Goal: Information Seeking & Learning: Find specific fact

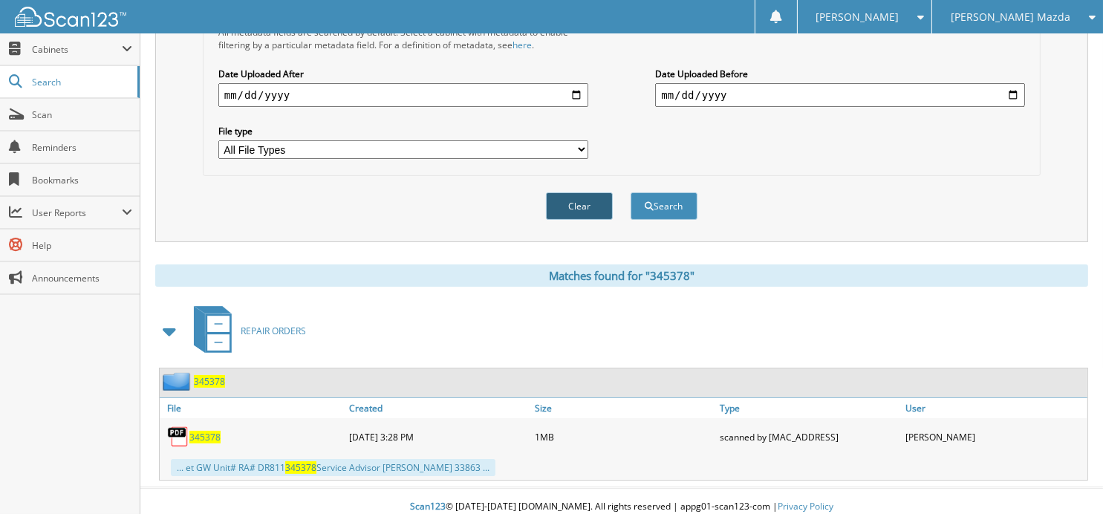
click at [588, 203] on button "Clear" at bounding box center [579, 205] width 67 height 27
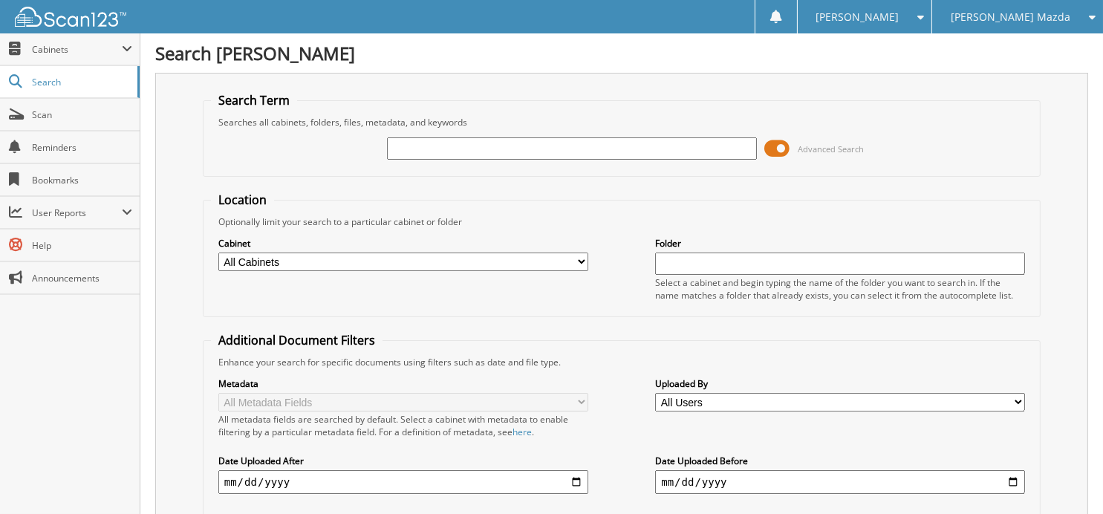
click at [539, 157] on input "text" at bounding box center [572, 148] width 370 height 22
type input "344641"
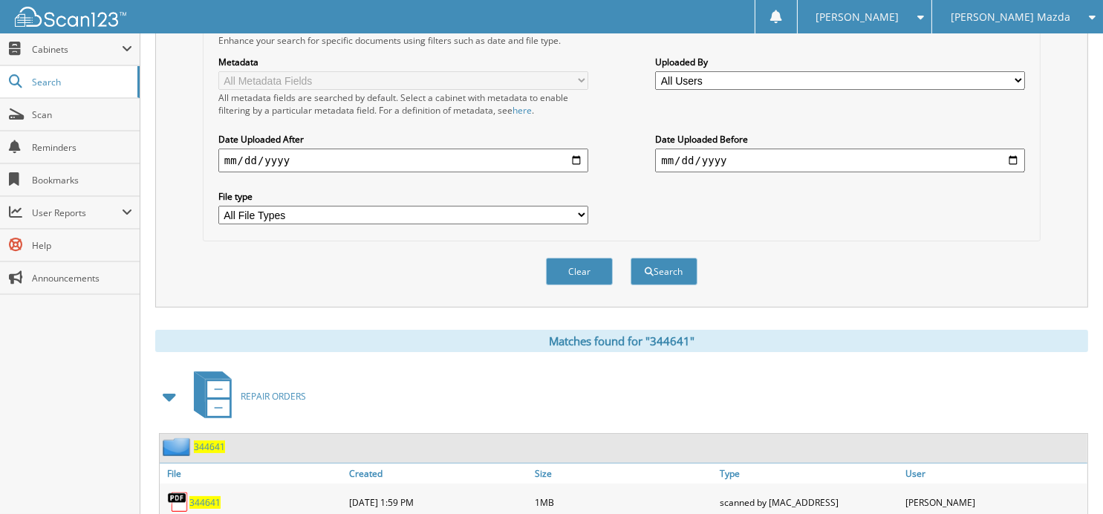
scroll to position [387, 0]
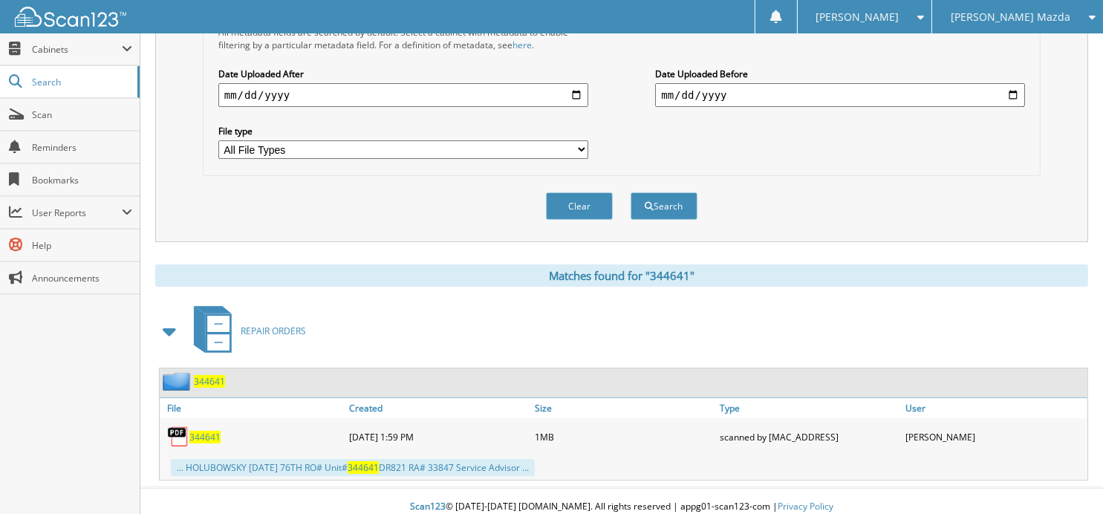
click at [207, 432] on span "344641" at bounding box center [204, 437] width 31 height 13
click at [568, 194] on button "Clear" at bounding box center [579, 205] width 67 height 27
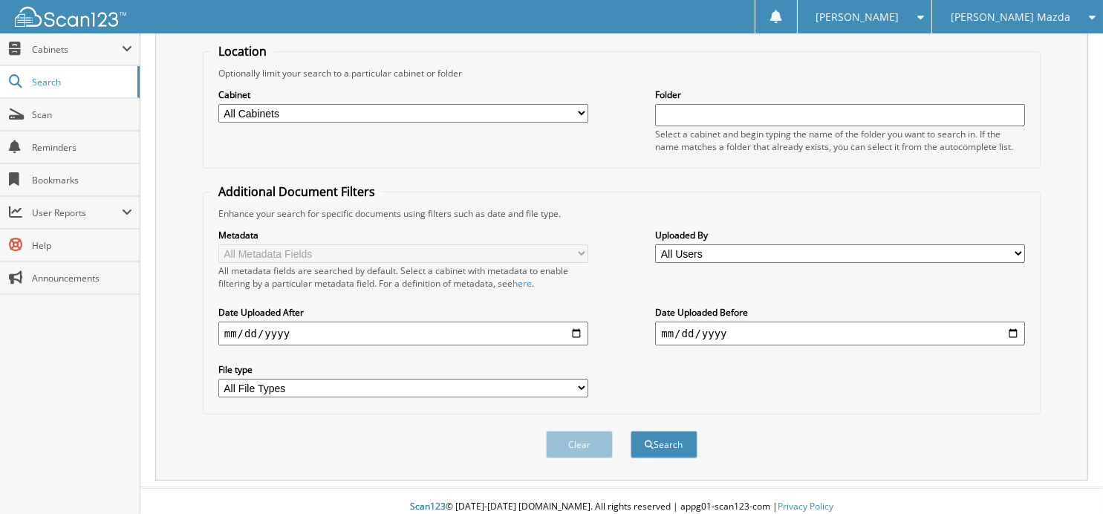
scroll to position [0, 0]
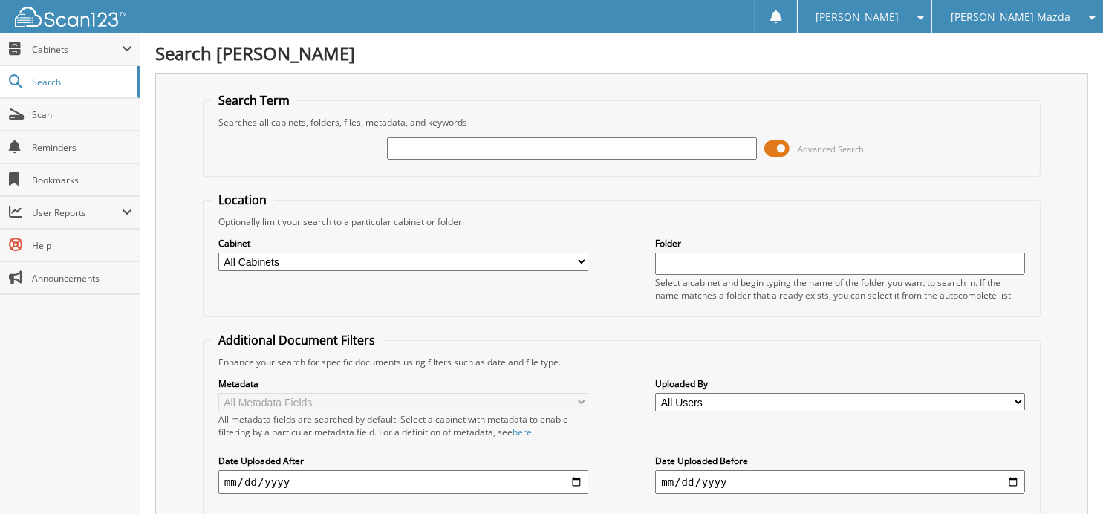
click at [514, 143] on input "text" at bounding box center [572, 148] width 370 height 22
type input "344836"
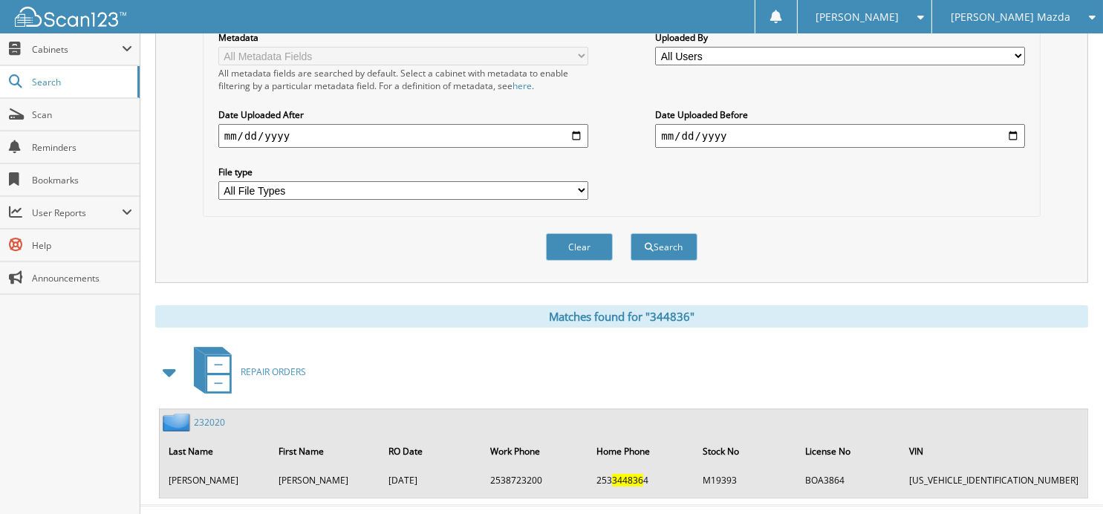
scroll to position [363, 0]
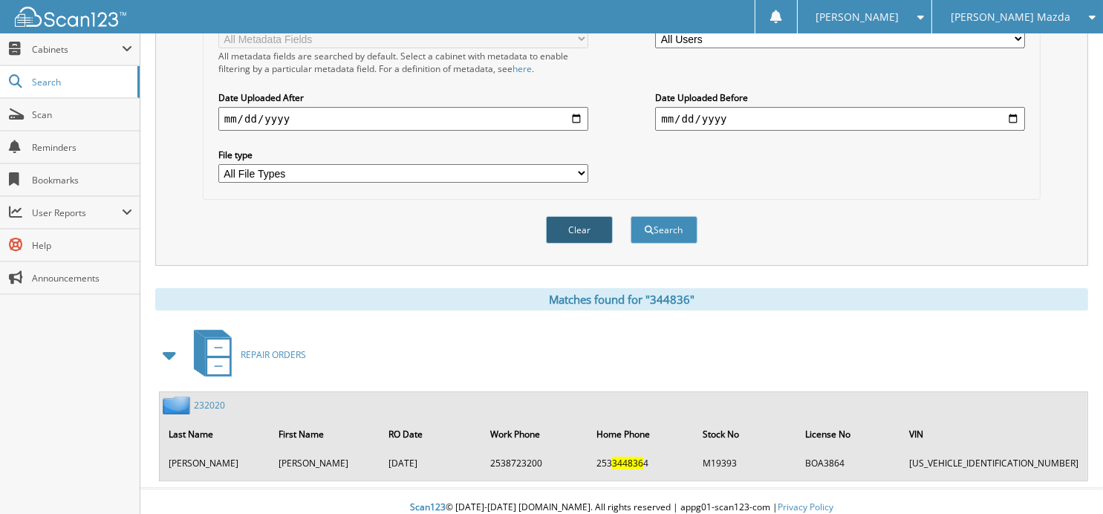
click at [586, 230] on button "Clear" at bounding box center [579, 229] width 67 height 27
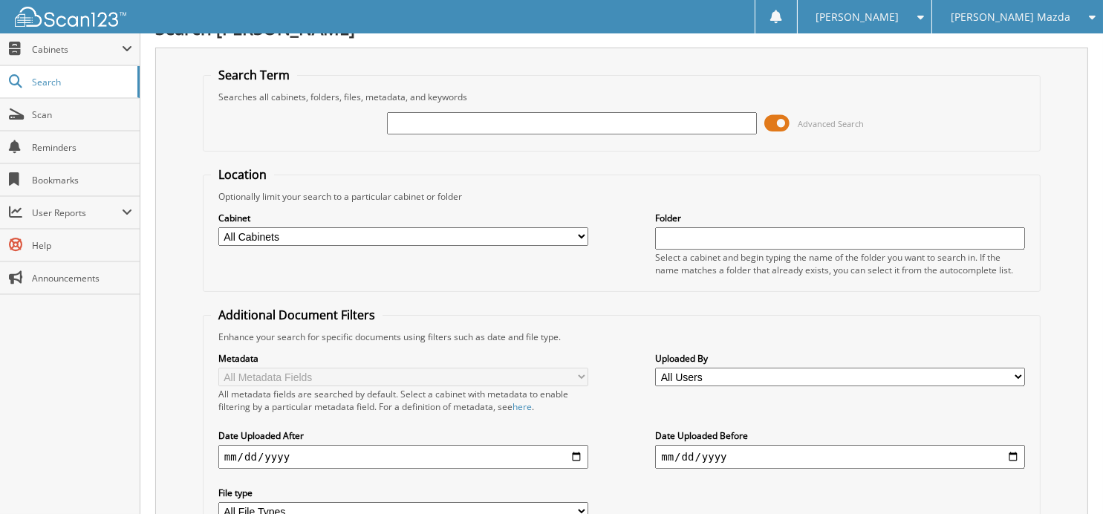
scroll to position [0, 0]
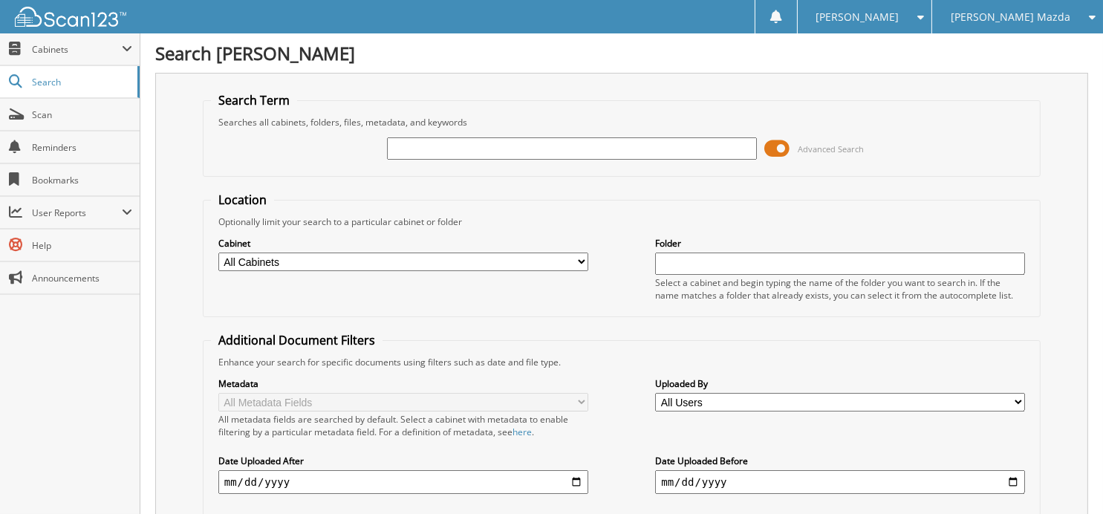
click at [467, 140] on input "text" at bounding box center [572, 148] width 370 height 22
type input "345322"
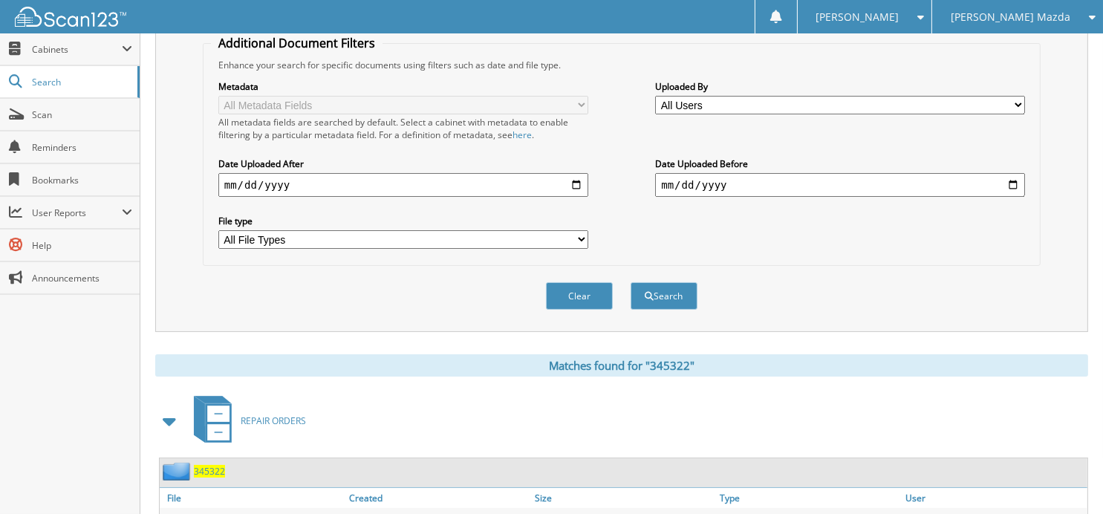
scroll to position [387, 0]
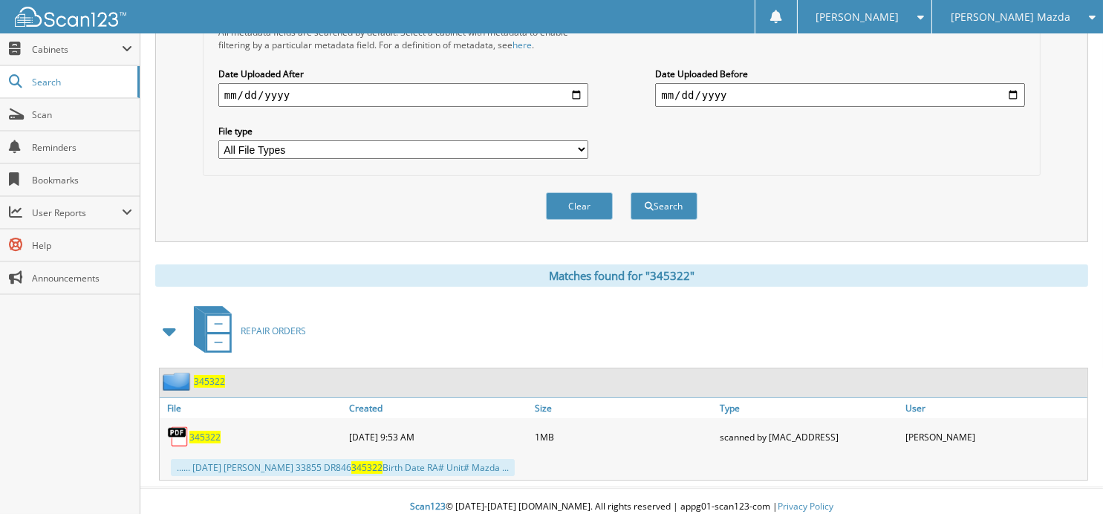
click at [201, 377] on span "345322" at bounding box center [209, 381] width 31 height 13
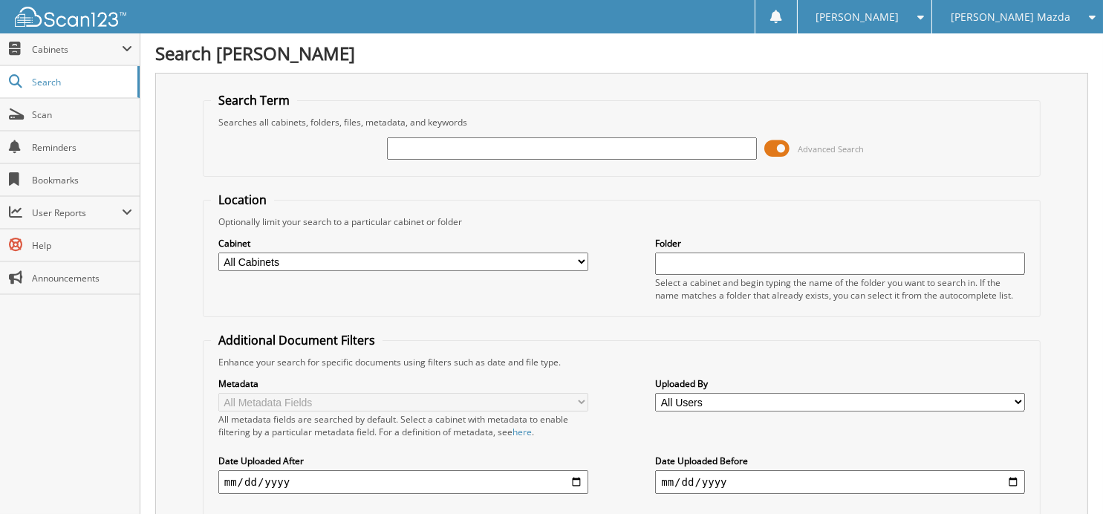
click at [440, 145] on input "text" at bounding box center [572, 148] width 370 height 22
type input "344983"
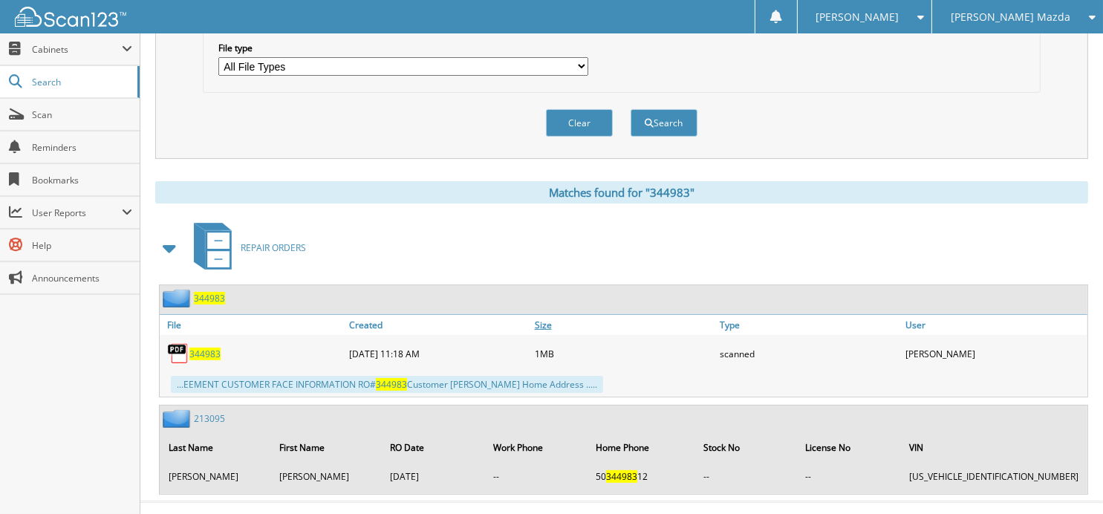
scroll to position [482, 0]
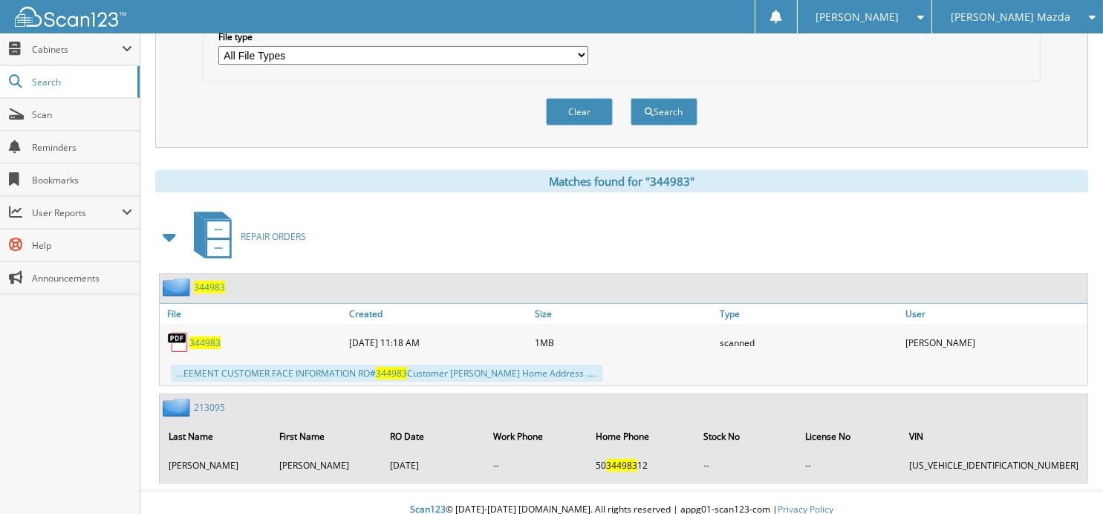
click at [174, 334] on img at bounding box center [178, 342] width 22 height 22
click at [178, 333] on img at bounding box center [178, 342] width 22 height 22
click at [205, 337] on span "344983" at bounding box center [204, 343] width 31 height 13
click at [204, 281] on span "344983" at bounding box center [209, 287] width 31 height 13
